Goal: Transaction & Acquisition: Purchase product/service

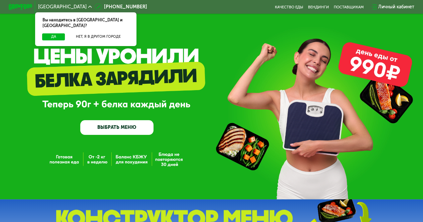
click at [132, 127] on link "ВЫБРАТЬ МЕНЮ" at bounding box center [116, 127] width 73 height 15
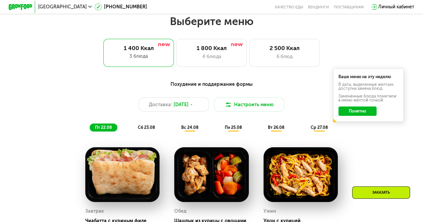
scroll to position [259, 0]
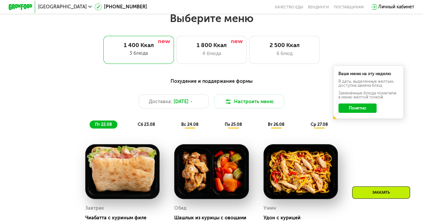
click at [50, 10] on div "[GEOGRAPHIC_DATA]" at bounding box center [64, 7] width 59 height 11
click at [88, 7] on icon at bounding box center [90, 7] width 4 height 4
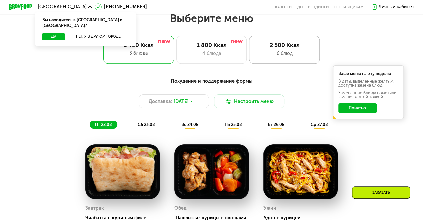
click at [269, 54] on div "6 блюд" at bounding box center [284, 53] width 58 height 7
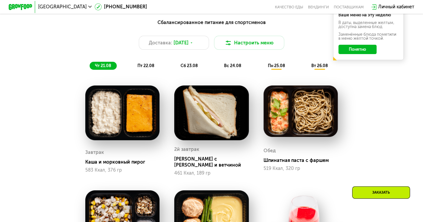
scroll to position [336, 0]
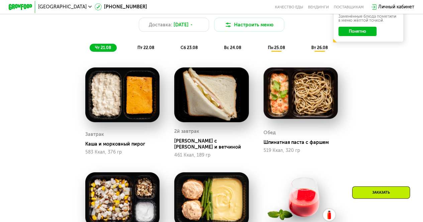
click at [274, 50] on span "пн 25.08" at bounding box center [275, 47] width 17 height 5
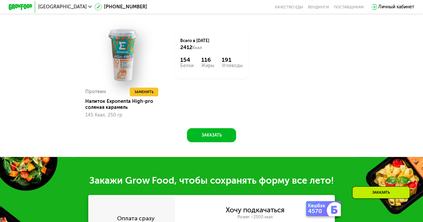
scroll to position [583, 0]
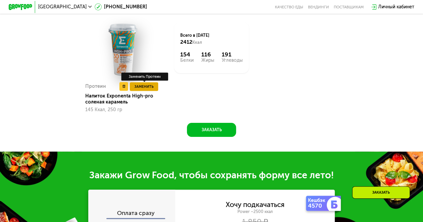
click at [145, 90] on span "Заменить" at bounding box center [143, 87] width 19 height 6
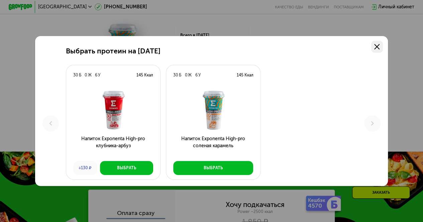
click at [378, 44] on icon at bounding box center [376, 46] width 5 height 5
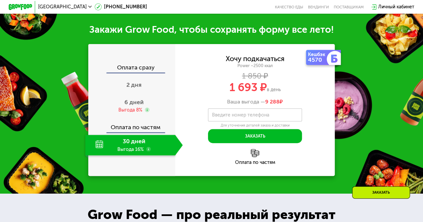
scroll to position [729, 0]
click at [124, 106] on span "6 дней" at bounding box center [133, 102] width 19 height 7
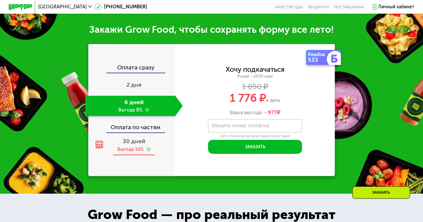
click at [140, 145] on span "30 дней" at bounding box center [134, 141] width 23 height 7
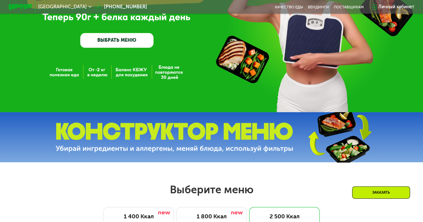
scroll to position [85, 0]
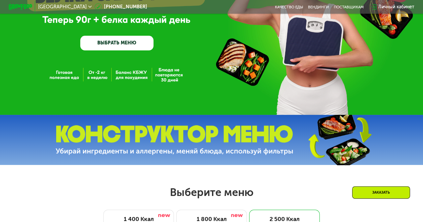
click at [116, 44] on link "ВЫБРАТЬ МЕНЮ" at bounding box center [116, 43] width 73 height 15
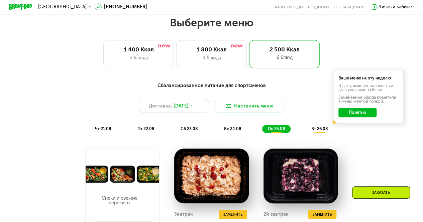
scroll to position [259, 0]
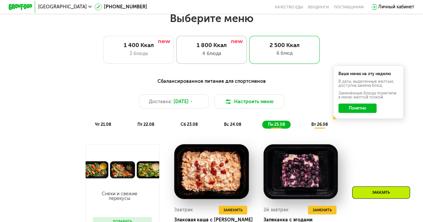
click at [226, 55] on div "4 блюда" at bounding box center [211, 53] width 58 height 7
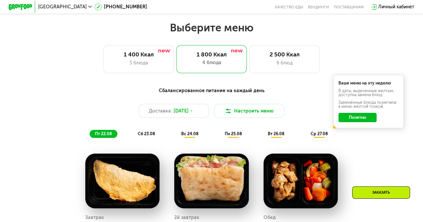
scroll to position [249, 0]
click at [270, 56] on div "2 500 Ккал" at bounding box center [284, 54] width 58 height 7
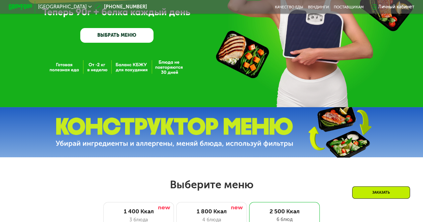
scroll to position [88, 0]
